Goal: Entertainment & Leisure: Browse casually

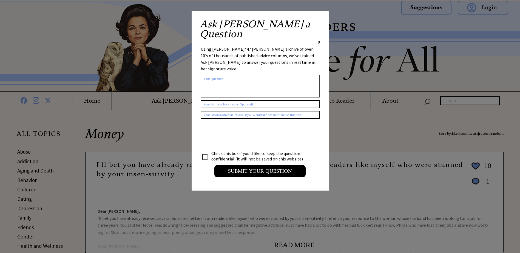
click at [319, 39] on span "X" at bounding box center [319, 41] width 2 height 5
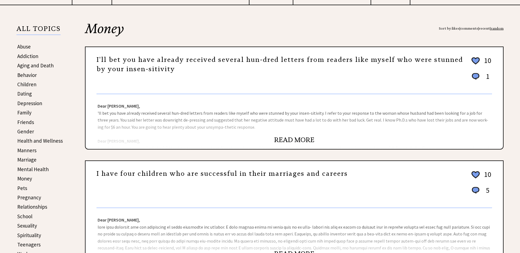
scroll to position [110, 0]
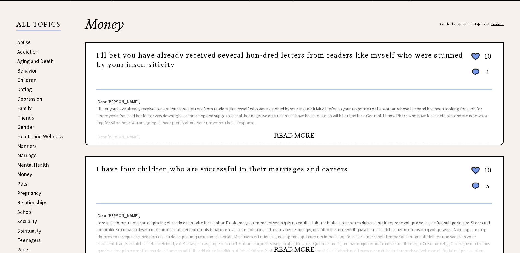
click at [292, 134] on link "READ MORE" at bounding box center [294, 136] width 40 height 8
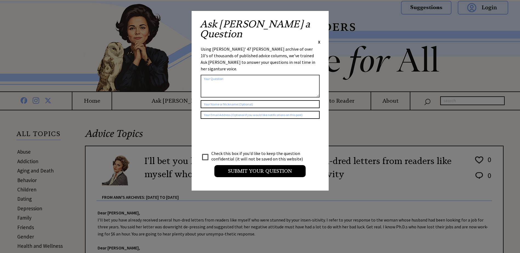
click at [320, 39] on span "X" at bounding box center [319, 41] width 2 height 5
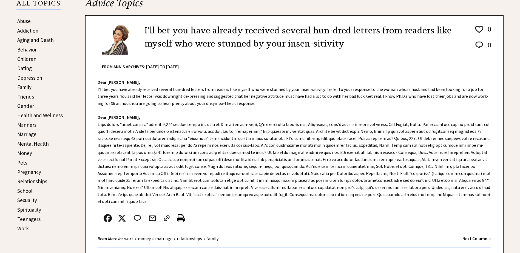
scroll to position [192, 0]
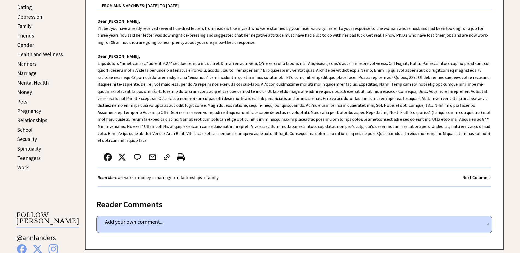
click at [469, 175] on strong "Next Column →" at bounding box center [476, 177] width 29 height 5
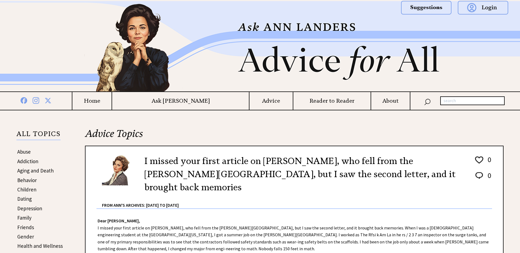
scroll to position [27, 0]
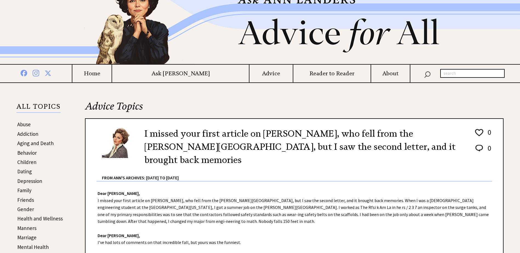
click at [27, 124] on link "Abuse" at bounding box center [23, 124] width 13 height 7
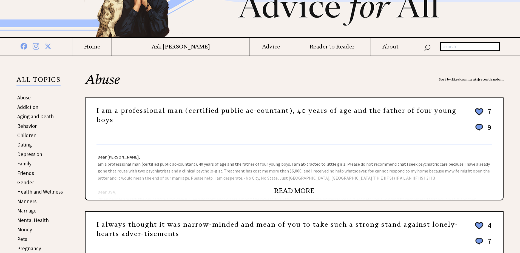
scroll to position [55, 0]
click at [280, 190] on link "READ MORE" at bounding box center [294, 190] width 40 height 8
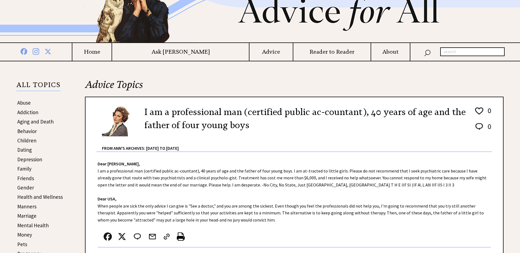
scroll to position [82, 0]
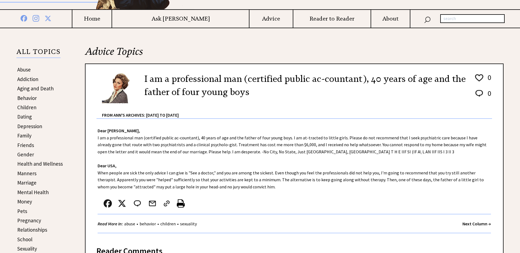
click at [25, 98] on link "Behavior" at bounding box center [26, 98] width 19 height 7
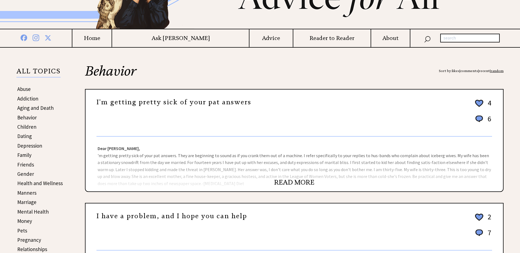
scroll to position [82, 0]
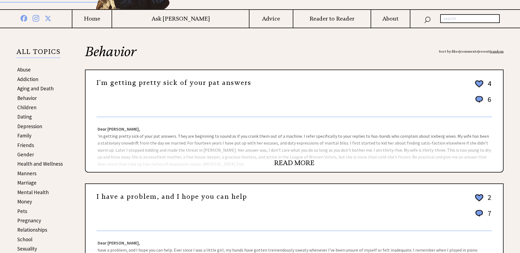
click at [286, 163] on link "READ MORE" at bounding box center [294, 163] width 40 height 8
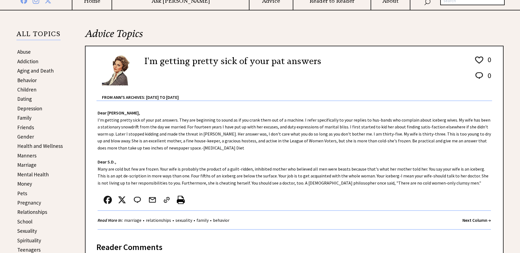
scroll to position [110, 0]
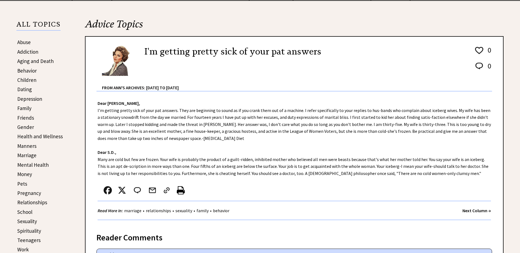
click at [465, 211] on strong "Next Column →" at bounding box center [476, 210] width 29 height 5
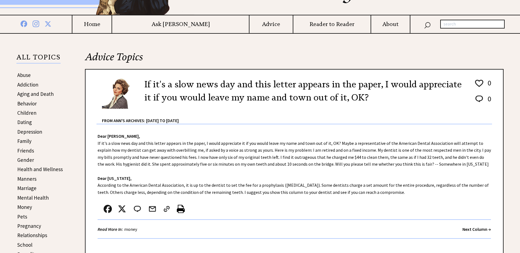
scroll to position [82, 0]
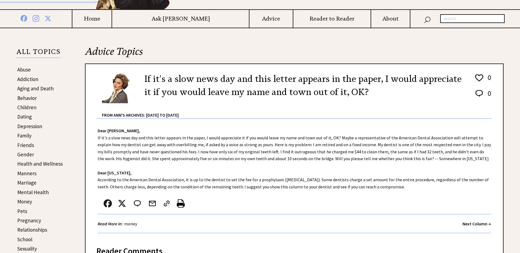
click at [464, 224] on strong "Next Column →" at bounding box center [476, 223] width 29 height 5
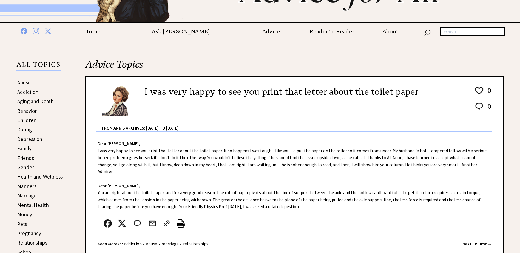
scroll to position [82, 0]
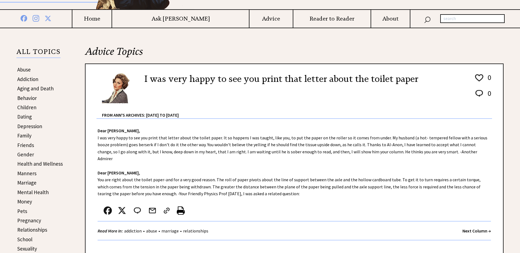
click at [463, 228] on strong "Next Column →" at bounding box center [476, 230] width 29 height 5
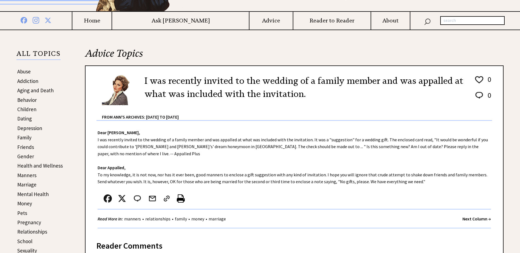
scroll to position [82, 0]
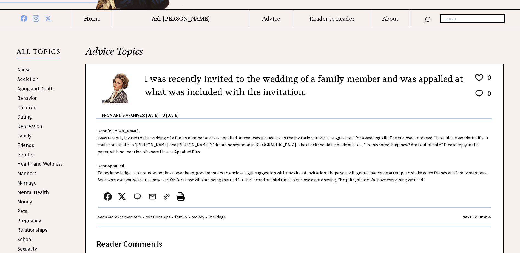
click at [464, 214] on strong "Next Column →" at bounding box center [476, 216] width 29 height 5
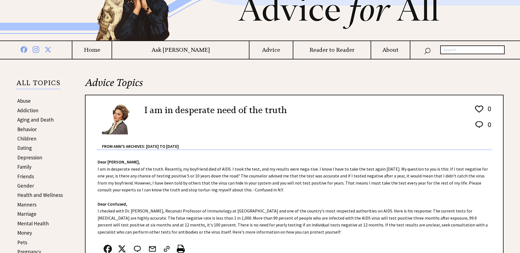
scroll to position [55, 0]
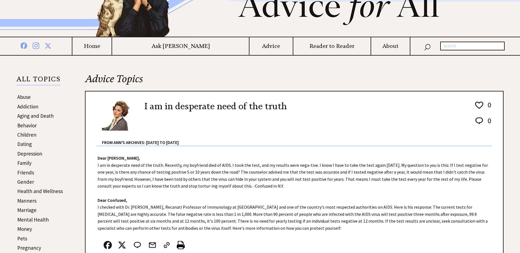
click at [29, 143] on link "Dating" at bounding box center [24, 144] width 15 height 7
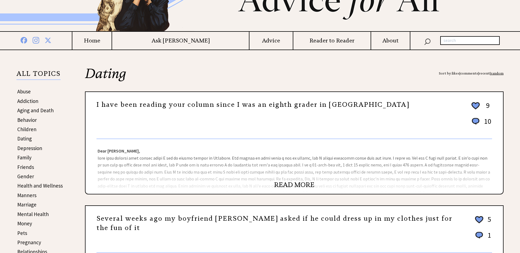
scroll to position [82, 0]
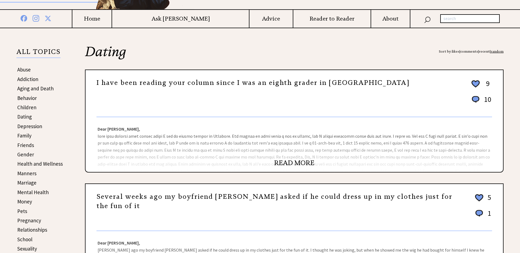
click at [296, 163] on link "READ MORE" at bounding box center [294, 163] width 40 height 8
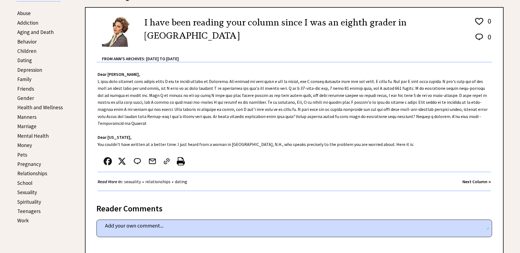
scroll to position [164, 0]
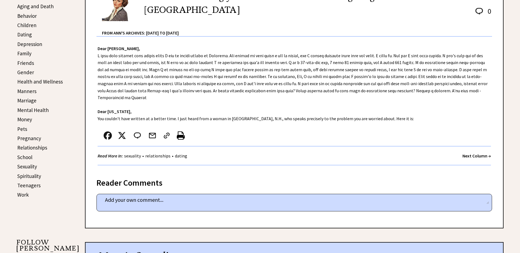
click at [467, 155] on strong "Next Column →" at bounding box center [476, 155] width 29 height 5
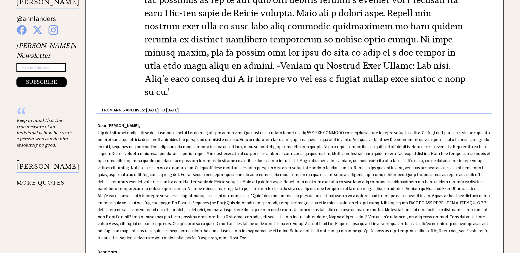
scroll to position [439, 0]
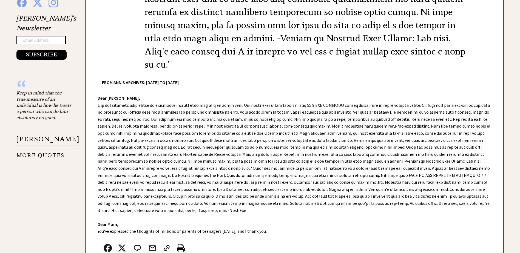
click at [242, 165] on div "Dear [PERSON_NAME], Dear Mom, You've expressed the thoughts of millions of pare…" at bounding box center [294, 184] width 417 height 197
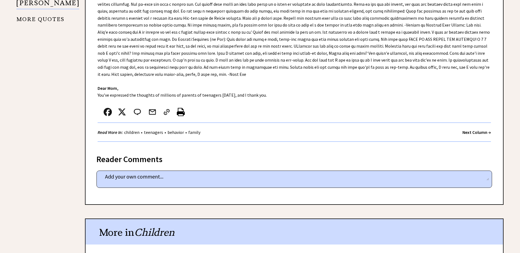
scroll to position [576, 0]
click at [468, 129] on strong "Next Column →" at bounding box center [476, 131] width 29 height 5
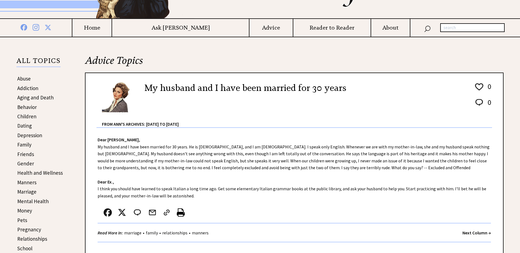
scroll to position [82, 0]
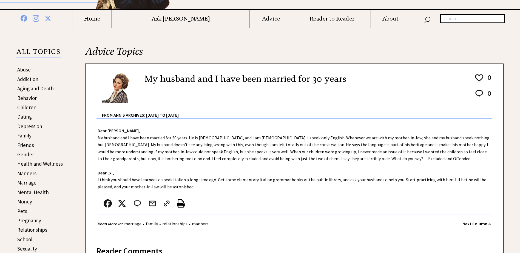
click at [466, 224] on strong "Next Column →" at bounding box center [476, 223] width 29 height 5
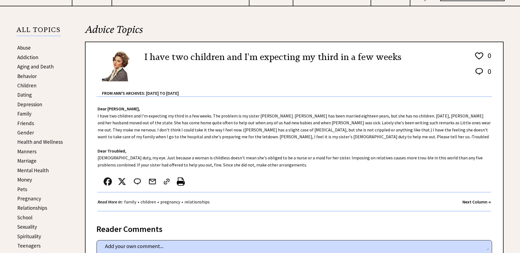
scroll to position [110, 0]
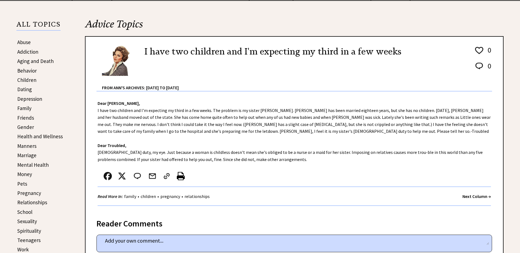
click at [471, 195] on strong "Next Column →" at bounding box center [476, 196] width 29 height 5
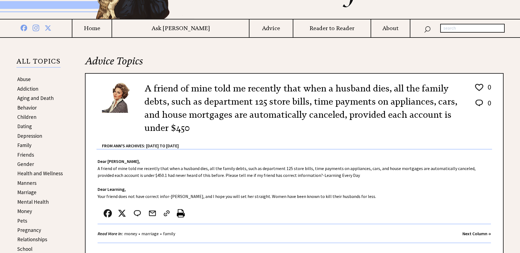
scroll to position [82, 0]
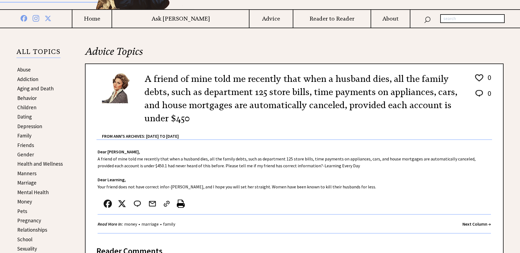
click at [467, 225] on strong "Next Column →" at bounding box center [476, 223] width 29 height 5
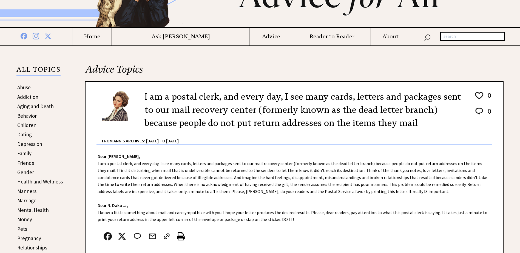
scroll to position [82, 0]
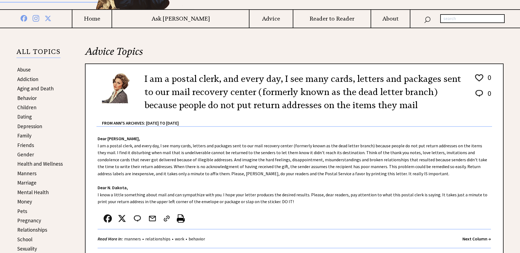
click at [466, 240] on strong "Next Column →" at bounding box center [476, 238] width 29 height 5
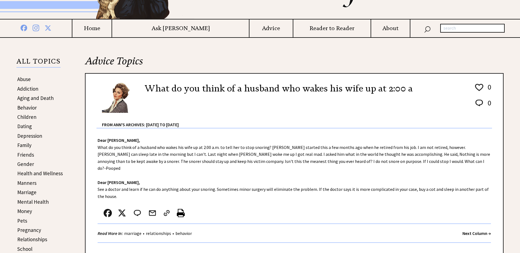
scroll to position [82, 0]
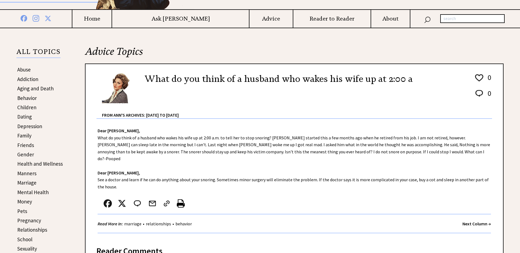
click at [467, 221] on strong "Next Column →" at bounding box center [476, 223] width 29 height 5
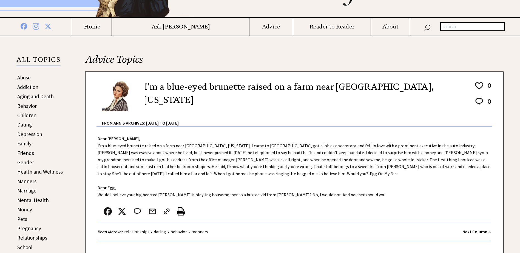
scroll to position [82, 0]
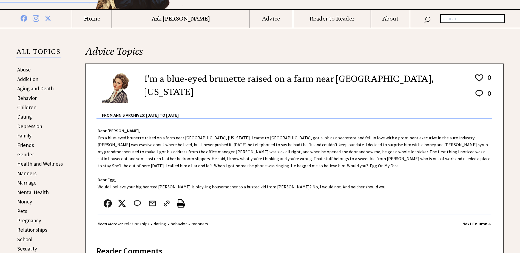
click at [467, 225] on strong "Next Column →" at bounding box center [476, 223] width 29 height 5
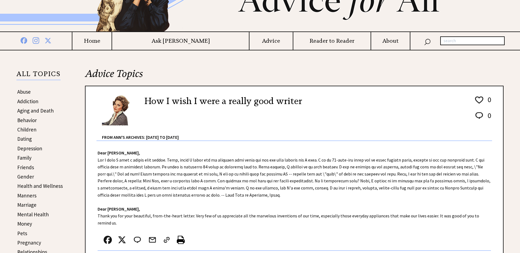
scroll to position [82, 0]
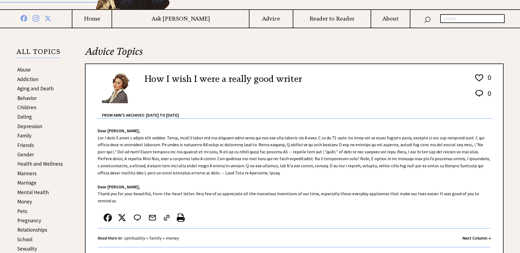
click at [24, 146] on link "Friends" at bounding box center [25, 145] width 17 height 7
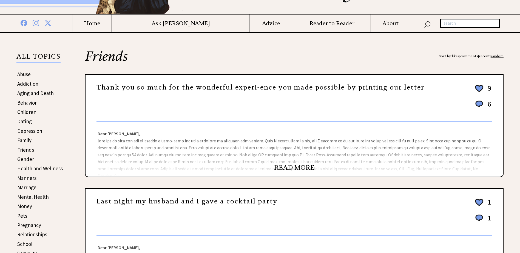
scroll to position [82, 0]
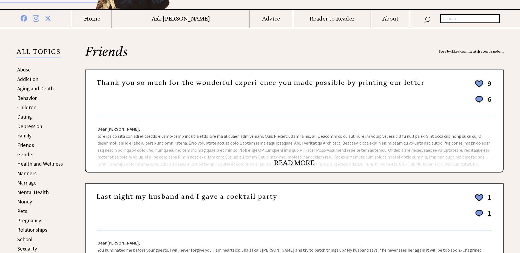
click at [287, 163] on link "READ MORE" at bounding box center [294, 163] width 40 height 8
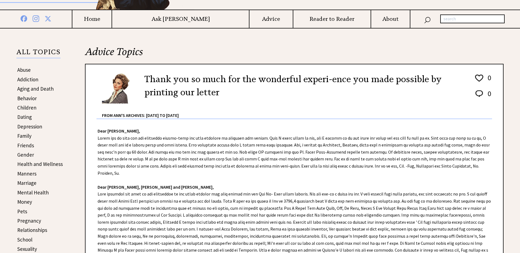
scroll to position [82, 0]
click at [214, 163] on div "Dear [PERSON_NAME], Dear [PERSON_NAME], [PERSON_NAME] and [PERSON_NAME], Read M…" at bounding box center [294, 249] width 417 height 260
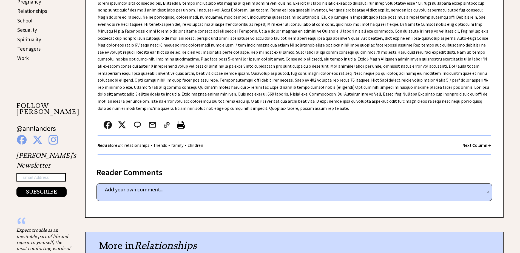
scroll to position [302, 0]
click at [475, 142] on strong "Next Column →" at bounding box center [476, 144] width 29 height 5
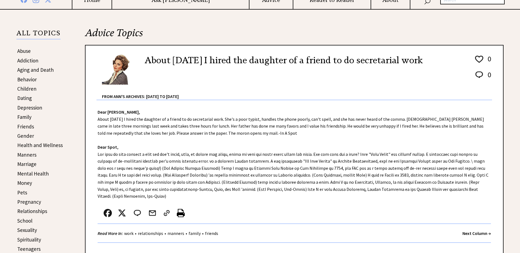
scroll to position [110, 0]
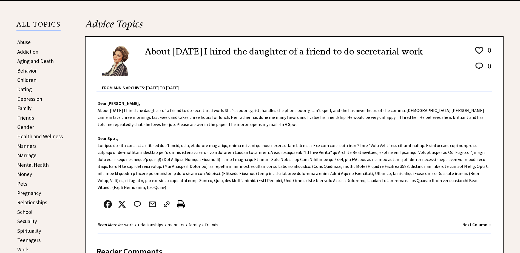
click at [467, 225] on strong "Next Column →" at bounding box center [476, 224] width 29 height 5
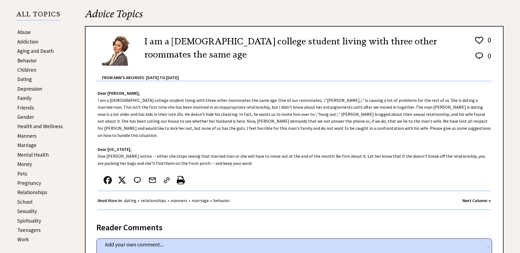
scroll to position [137, 0]
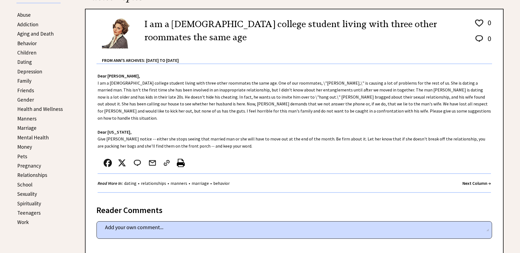
click at [23, 223] on link "Work" at bounding box center [23, 222] width 12 height 7
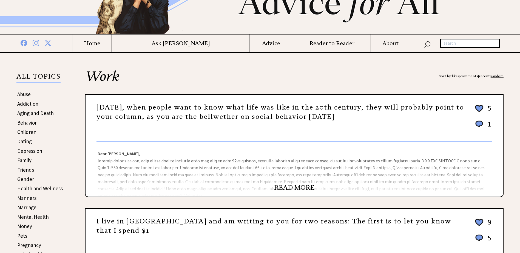
scroll to position [82, 0]
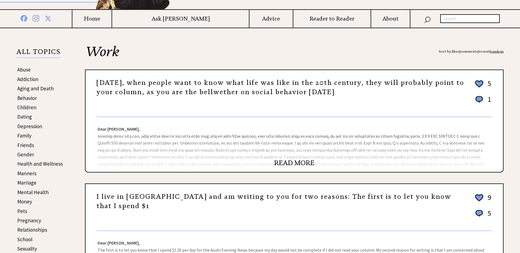
click at [289, 163] on link "READ MORE" at bounding box center [294, 163] width 40 height 8
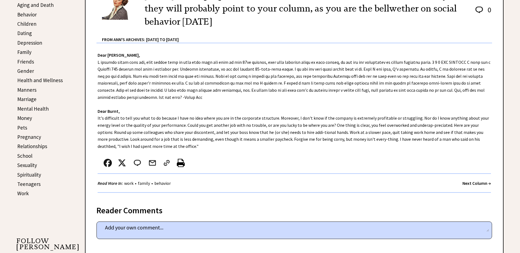
scroll to position [164, 0]
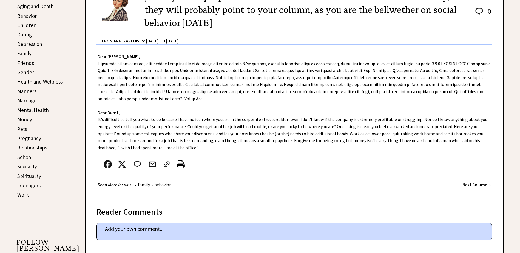
click at [32, 139] on link "Pregnancy" at bounding box center [29, 138] width 24 height 7
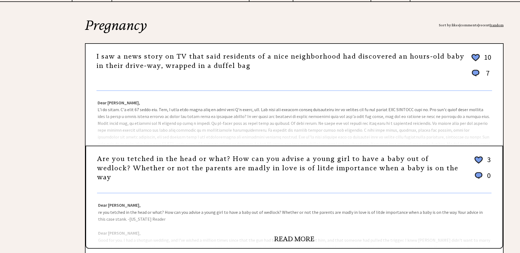
scroll to position [110, 0]
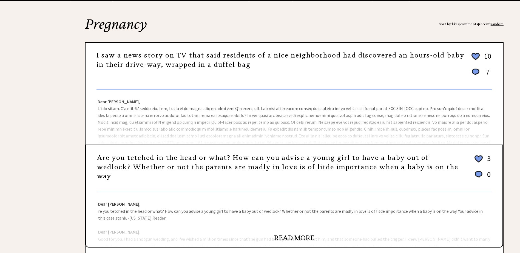
click at [159, 126] on div "Dear Ann Landers, Dear Indianapolis, Thanks for a letter that could change live…" at bounding box center [294, 117] width 417 height 55
click at [216, 135] on link "Dear Ann Landers, Dear Indianapolis, Thanks for a letter that could change live…" at bounding box center [294, 146] width 392 height 95
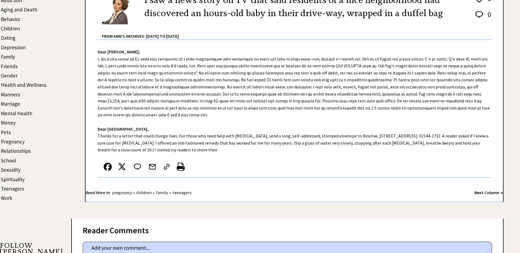
scroll to position [164, 0]
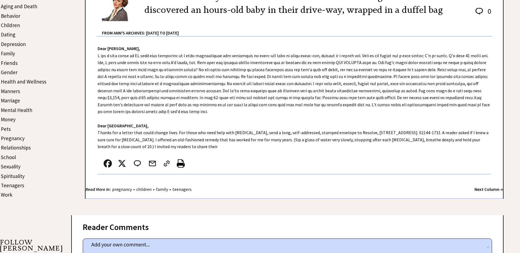
click at [484, 189] on strong "Next Column →" at bounding box center [489, 189] width 29 height 5
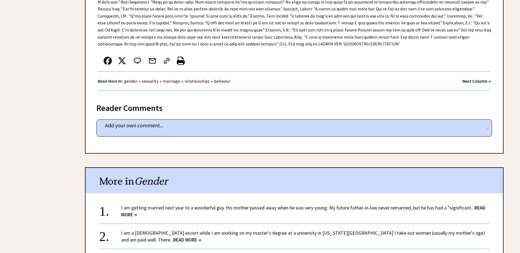
scroll to position [795, 0]
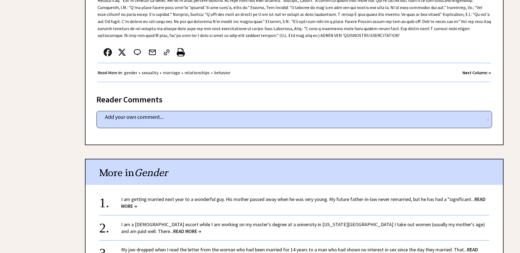
click at [468, 70] on strong "Next Column →" at bounding box center [476, 72] width 29 height 5
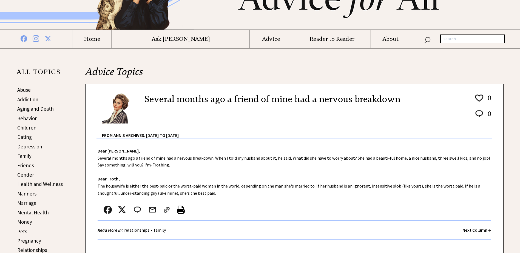
scroll to position [82, 0]
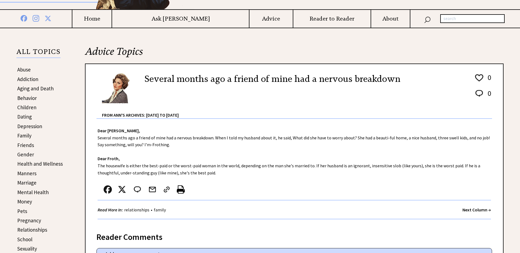
click at [470, 209] on strong "Next Column →" at bounding box center [476, 209] width 29 height 5
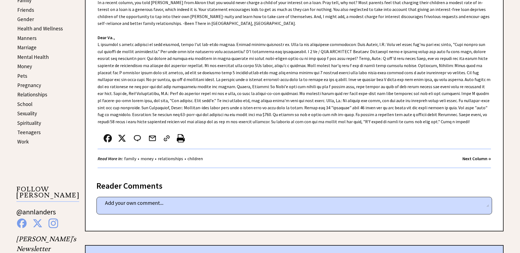
scroll to position [247, 0]
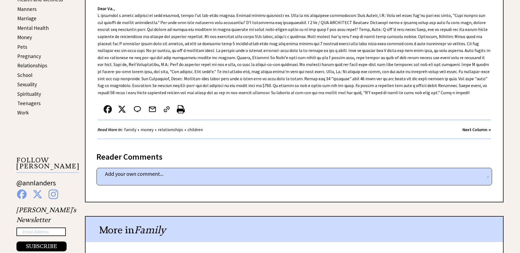
click at [467, 129] on strong "Next Column →" at bounding box center [476, 129] width 29 height 5
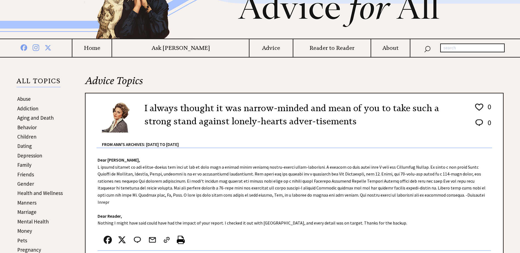
scroll to position [55, 0]
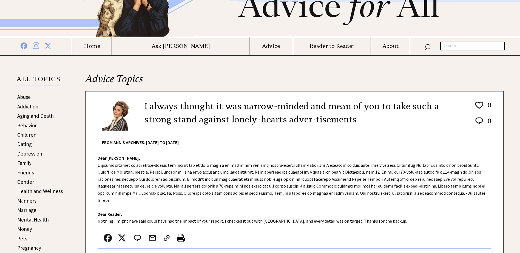
click at [23, 171] on link "Friends" at bounding box center [25, 172] width 17 height 7
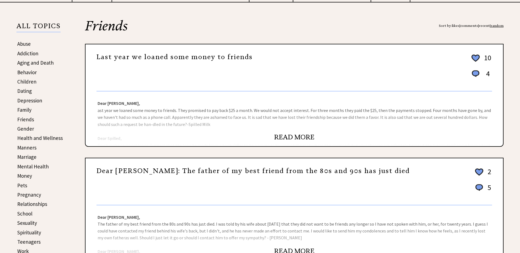
scroll to position [110, 0]
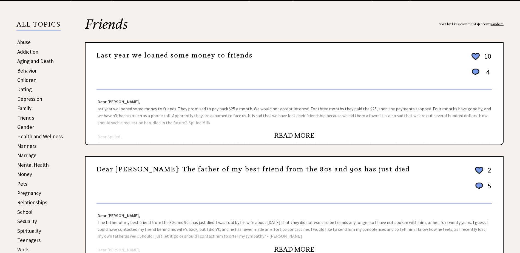
click at [290, 134] on link "READ MORE" at bounding box center [294, 136] width 40 height 8
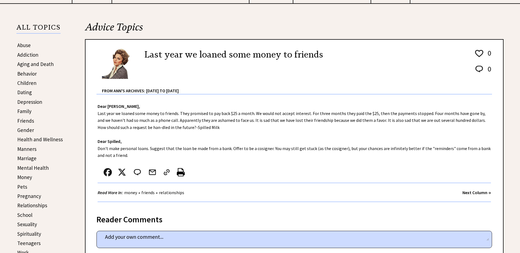
scroll to position [110, 0]
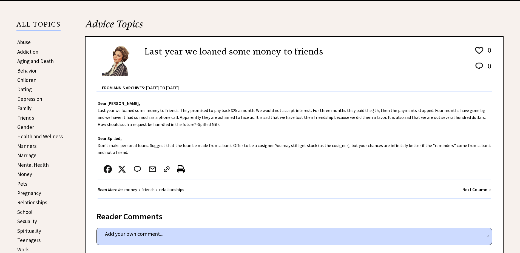
click at [467, 190] on strong "Next Column →" at bounding box center [476, 189] width 29 height 5
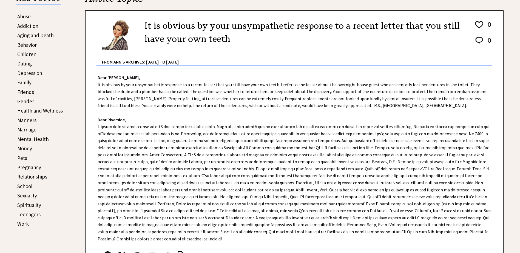
scroll to position [137, 0]
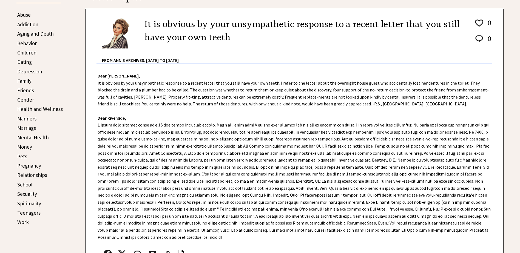
click at [24, 147] on link "Money" at bounding box center [24, 147] width 15 height 7
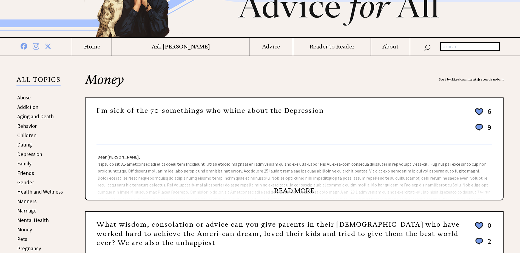
scroll to position [55, 0]
click at [293, 189] on link "READ MORE" at bounding box center [294, 190] width 40 height 8
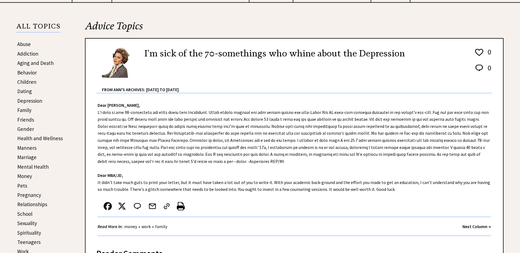
scroll to position [110, 0]
